Goal: Find specific page/section: Find specific page/section

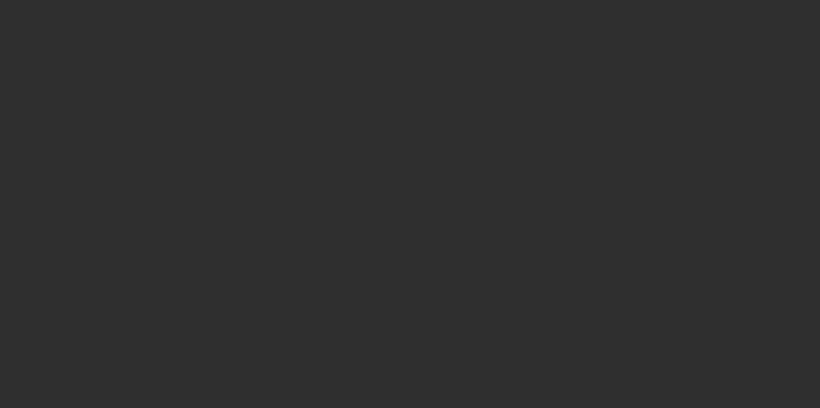
select select "10"
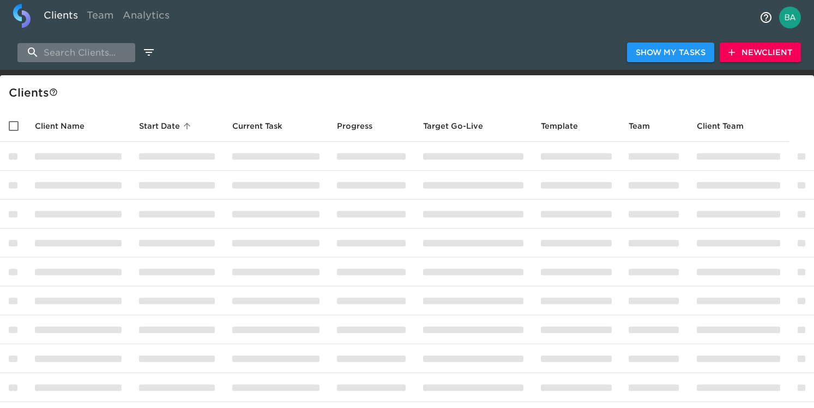
click at [94, 53] on input "search" at bounding box center [76, 52] width 118 height 19
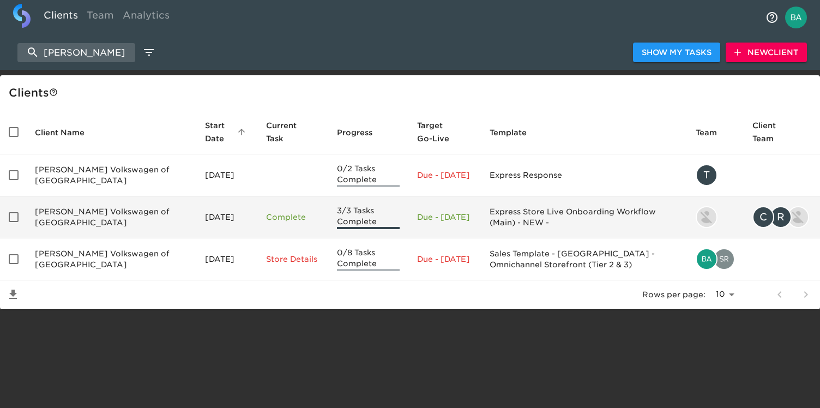
type input "gene lan"
click at [107, 212] on td "Gene Langan Volkswagen of Glastonbury" at bounding box center [111, 217] width 170 height 42
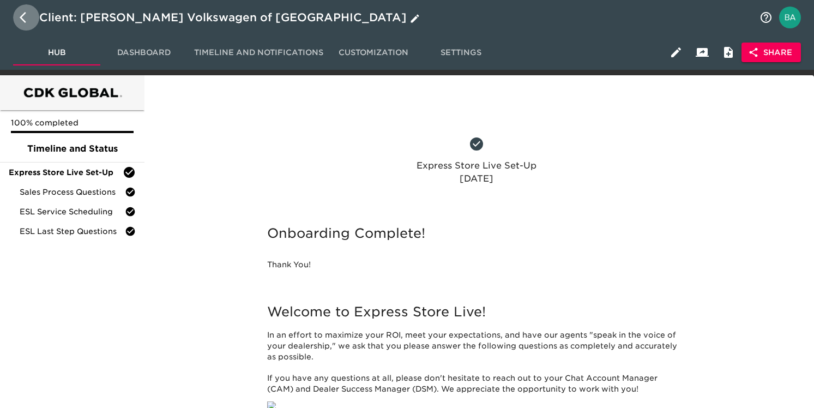
click at [21, 15] on icon "button" at bounding box center [26, 17] width 13 height 13
select select "10"
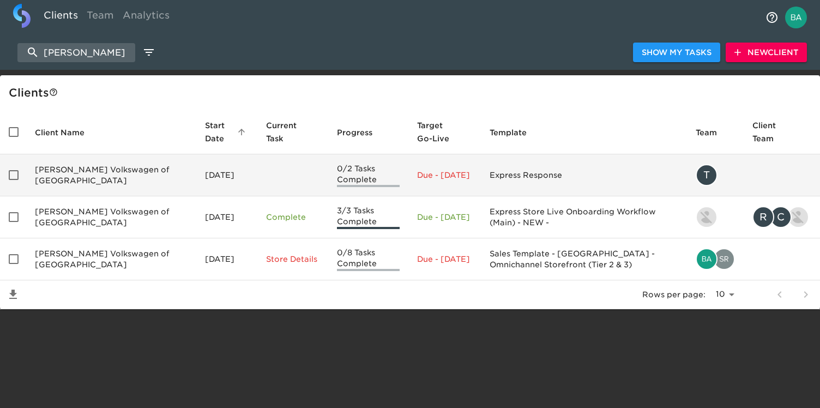
click at [140, 184] on td "Gene Langan Volkswagen of Glastonbury" at bounding box center [111, 175] width 170 height 42
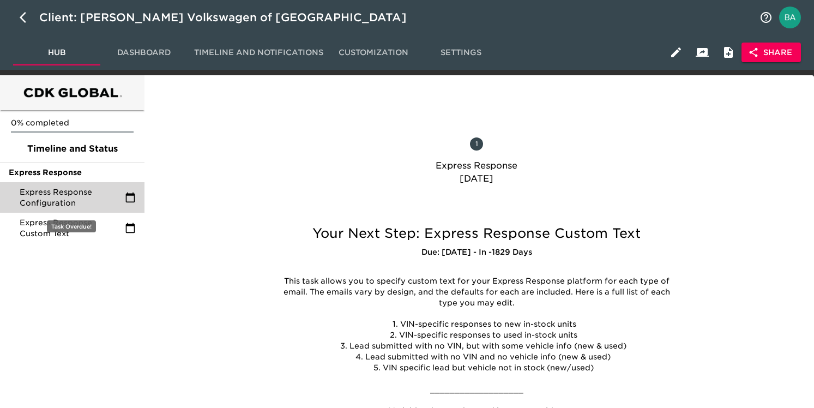
click at [103, 199] on span "Express Response Configuration" at bounding box center [72, 197] width 105 height 22
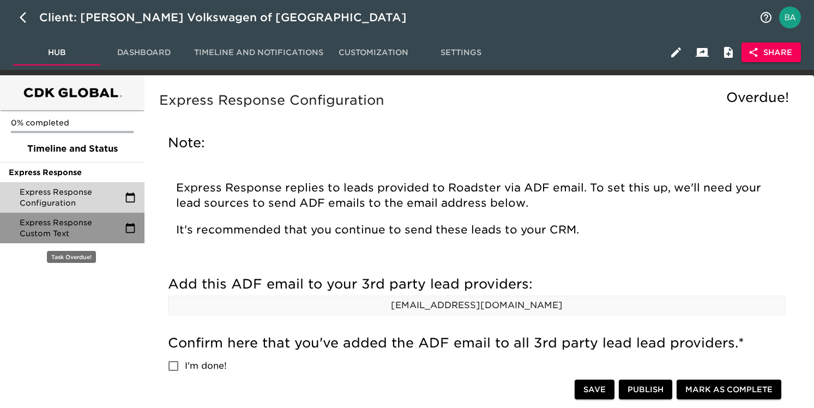
click at [96, 227] on span "Express Response Custom Text" at bounding box center [72, 228] width 105 height 22
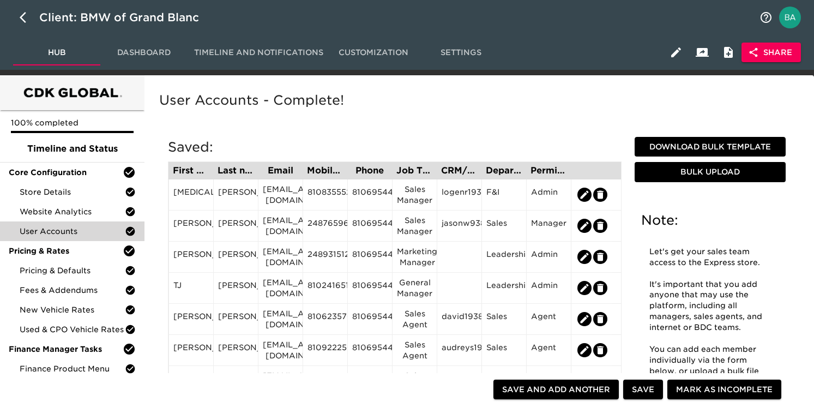
scroll to position [71, 0]
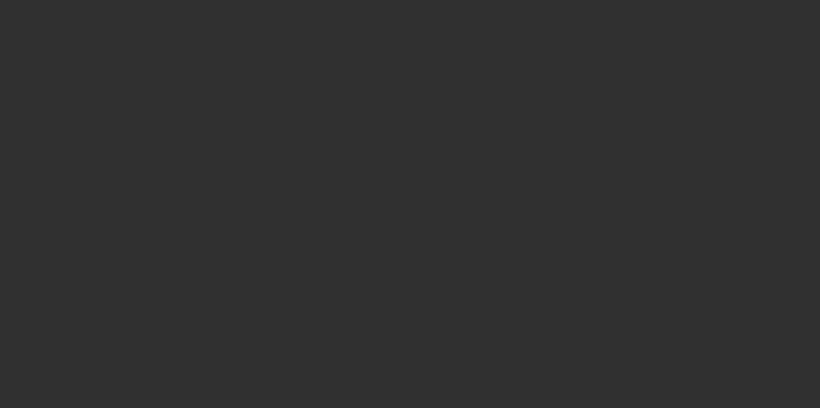
select select "10"
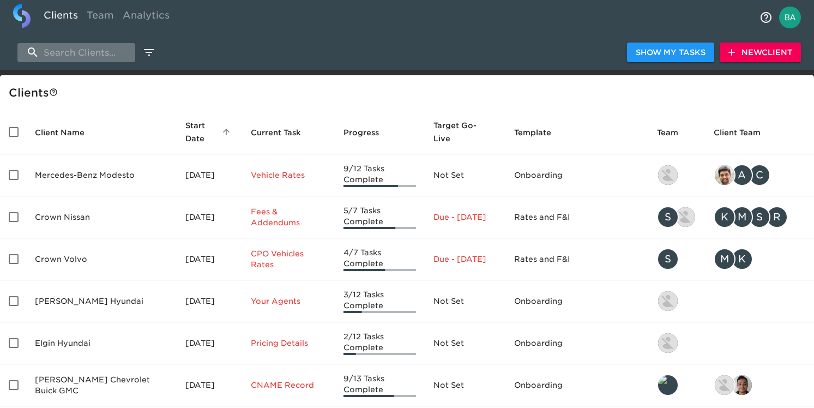
click at [91, 54] on input "search" at bounding box center [76, 52] width 118 height 19
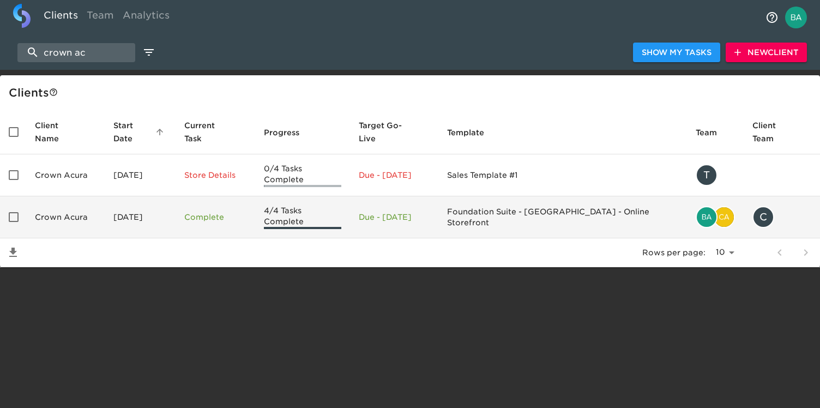
type input "crown ac"
click at [76, 196] on td "Crown Acura" at bounding box center [65, 217] width 79 height 42
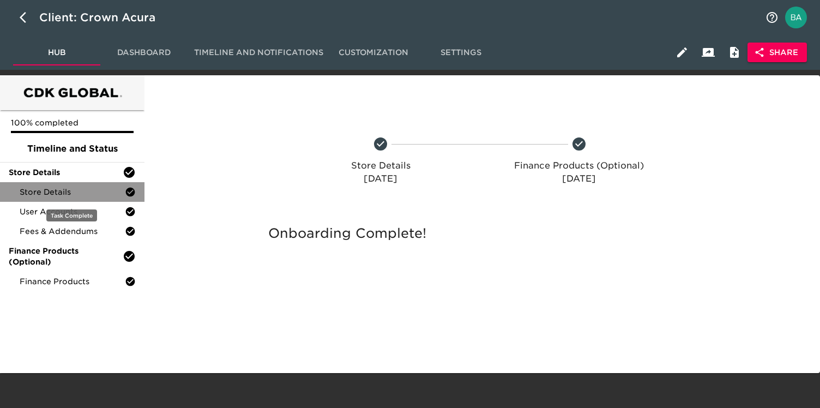
click at [80, 196] on span "Store Details" at bounding box center [72, 191] width 105 height 11
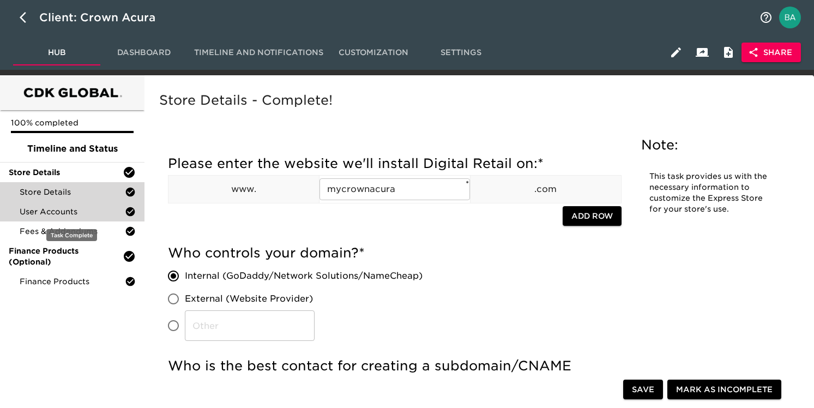
click at [35, 207] on span "User Accounts" at bounding box center [72, 211] width 105 height 11
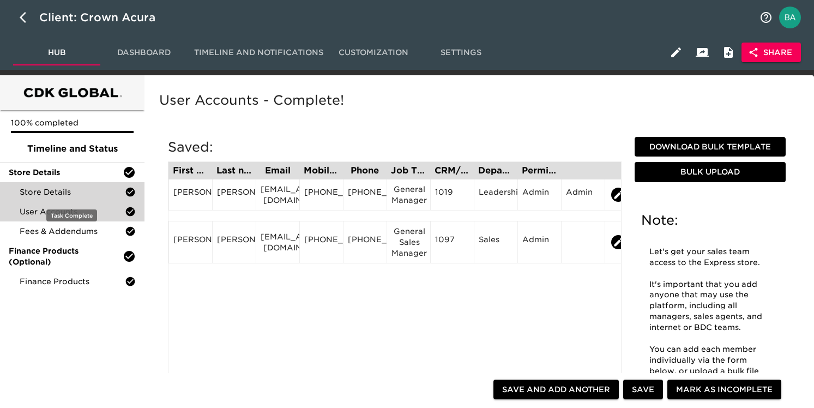
click at [39, 190] on span "Store Details" at bounding box center [72, 191] width 105 height 11
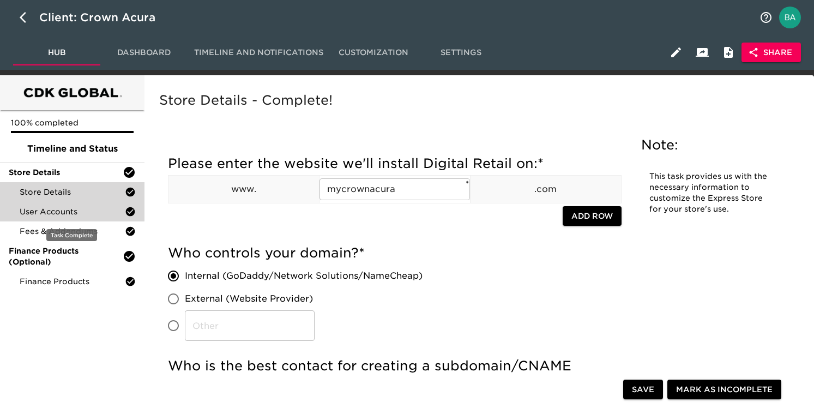
click at [69, 213] on span "User Accounts" at bounding box center [72, 211] width 105 height 11
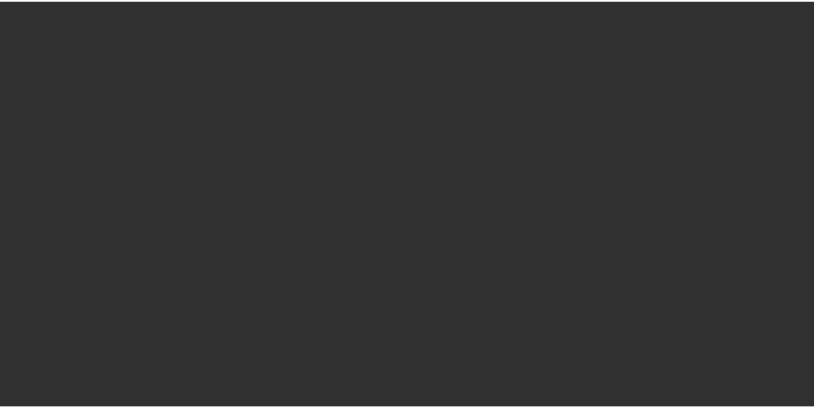
select select "10"
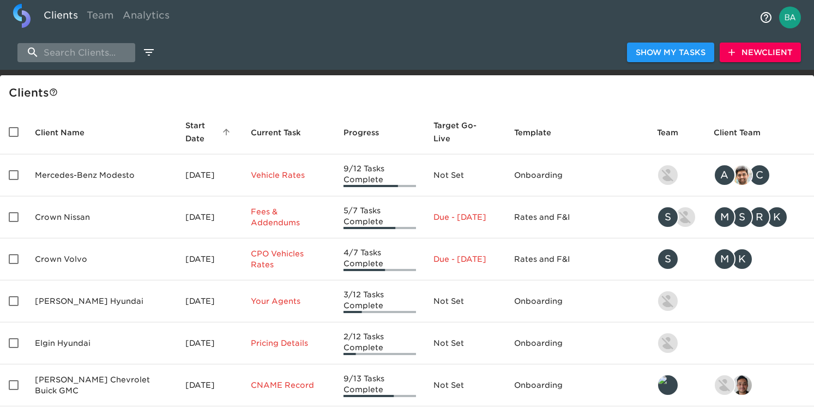
click at [92, 58] on input "search" at bounding box center [76, 52] width 118 height 19
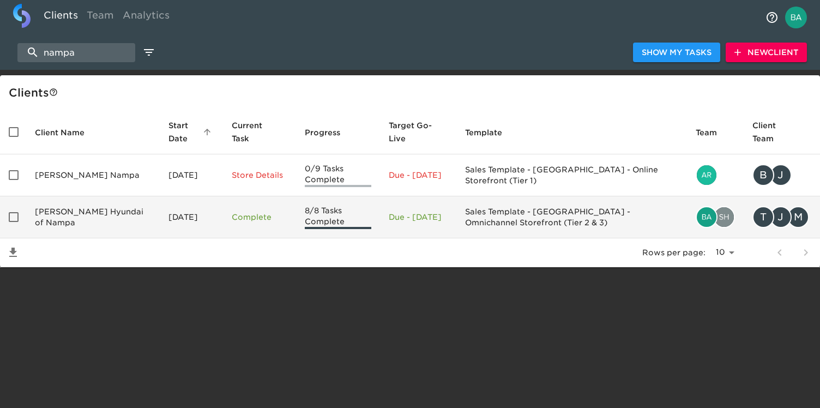
type input "nampa"
click at [77, 212] on td "Kendall Hyundai of Nampa" at bounding box center [93, 217] width 134 height 42
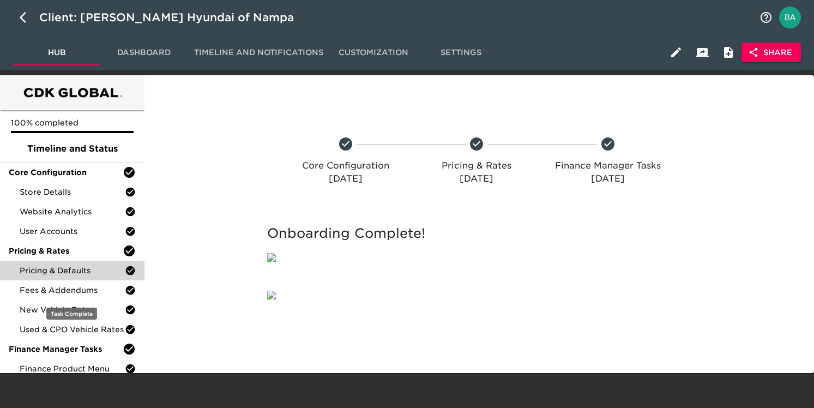
scroll to position [29, 0]
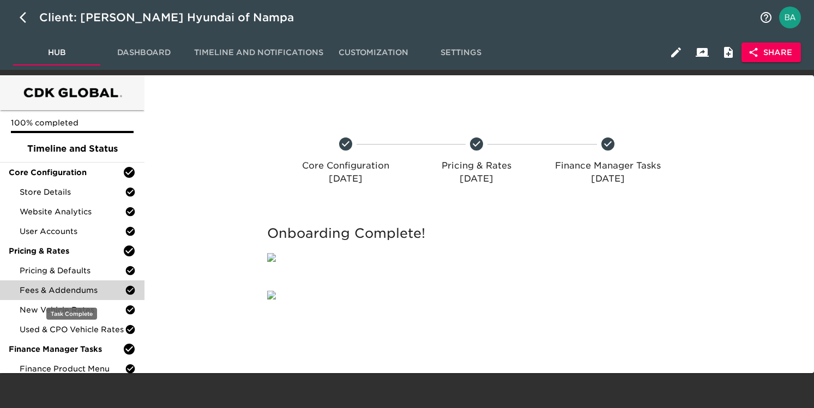
click at [64, 285] on span "Fees & Addendums" at bounding box center [72, 290] width 105 height 11
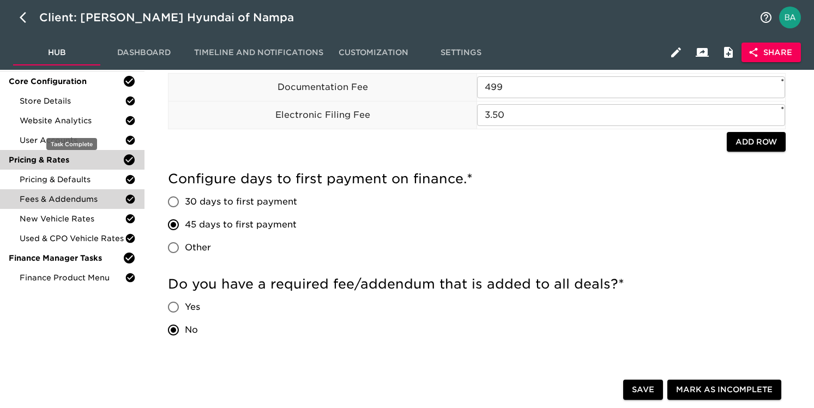
scroll to position [88, 0]
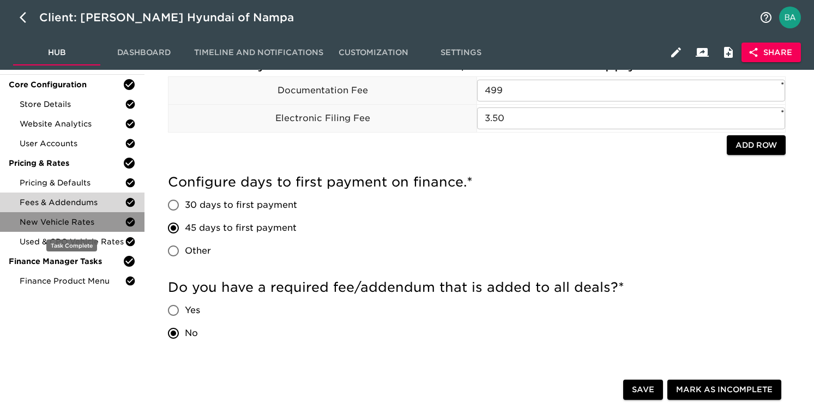
click at [58, 221] on span "New Vehicle Rates" at bounding box center [72, 221] width 105 height 11
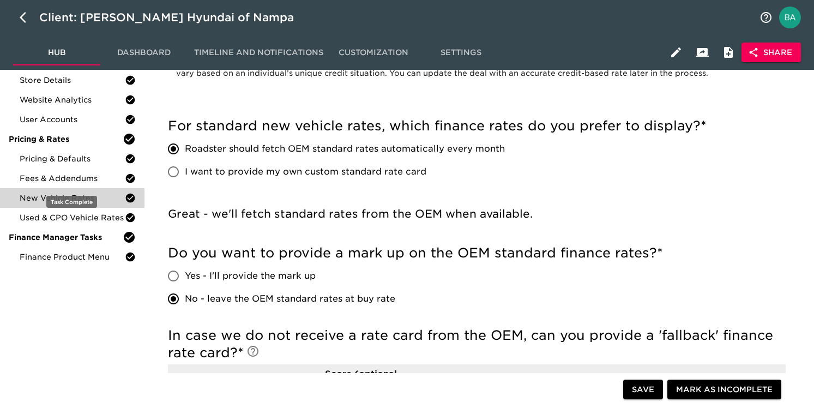
scroll to position [86, 0]
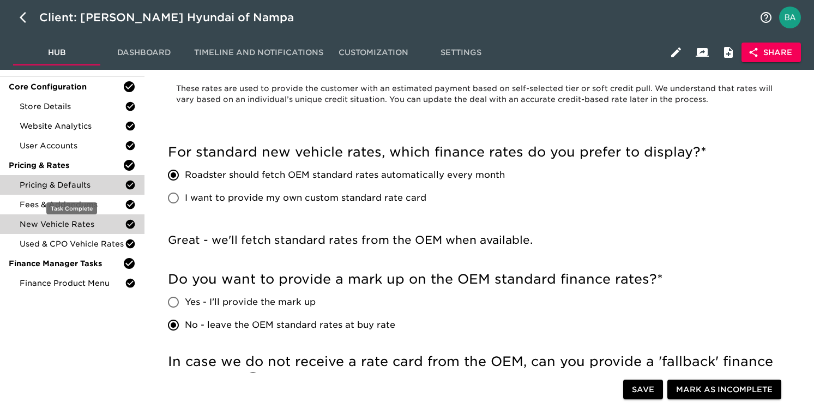
click at [58, 187] on span "Pricing & Defaults" at bounding box center [72, 184] width 105 height 11
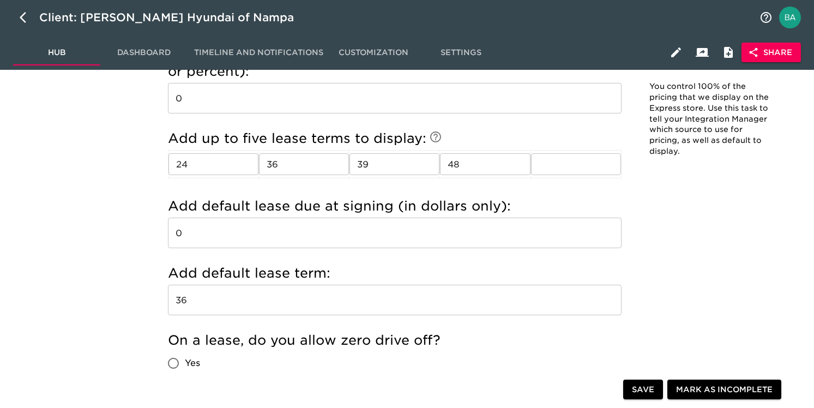
scroll to position [1281, 0]
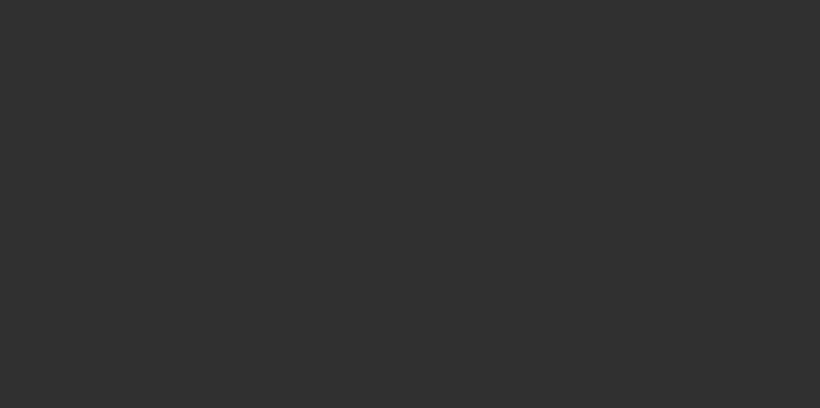
select select "10"
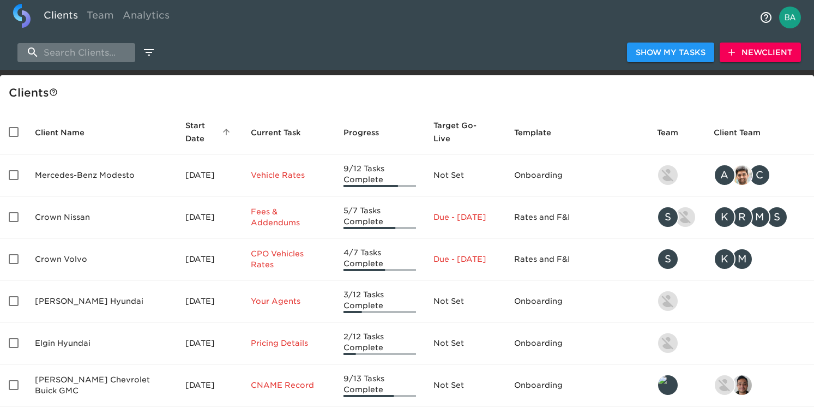
click at [64, 58] on input "search" at bounding box center [76, 52] width 118 height 19
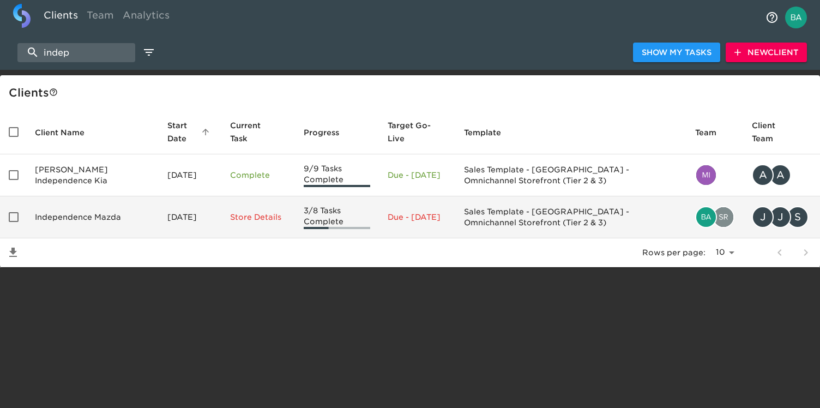
type input "indep"
click at [97, 213] on td "Independence Mazda" at bounding box center [92, 217] width 132 height 42
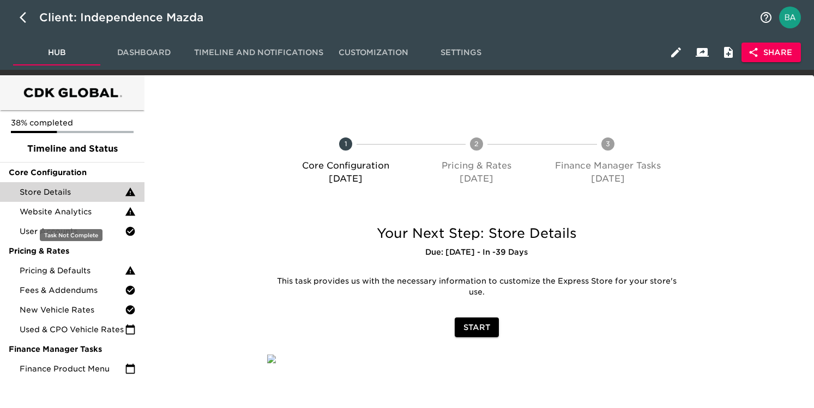
click at [92, 198] on div "Store Details" at bounding box center [72, 192] width 144 height 20
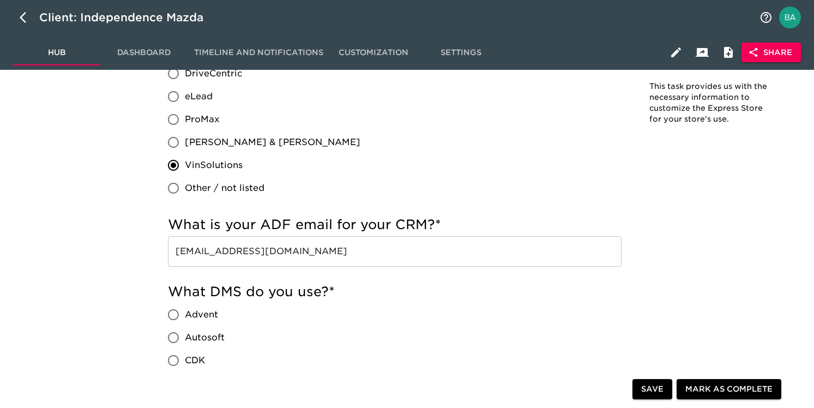
scroll to position [674, 0]
